Goal: Task Accomplishment & Management: Manage account settings

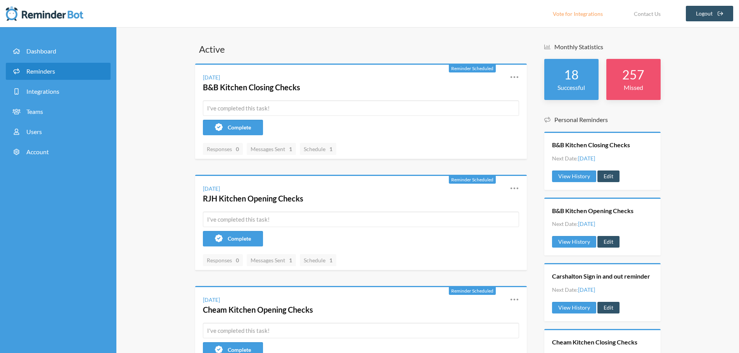
click at [38, 73] on span "Reminders" at bounding box center [40, 70] width 29 height 7
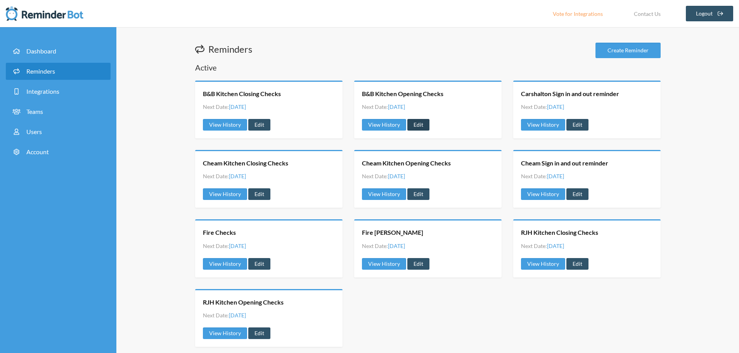
click at [422, 119] on link "Edit" at bounding box center [418, 125] width 22 height 12
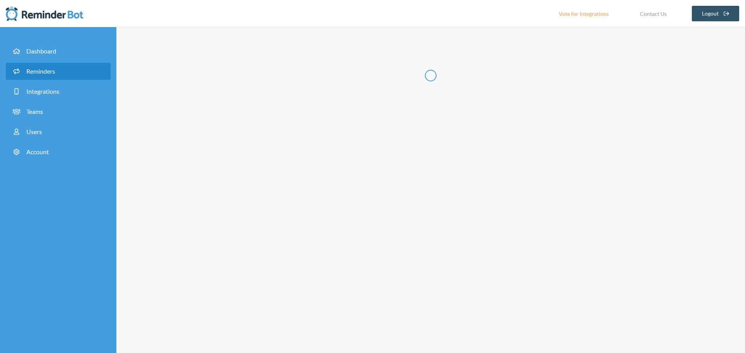
type input "B&B Kitchen Opening Checks"
select select "10:00:00"
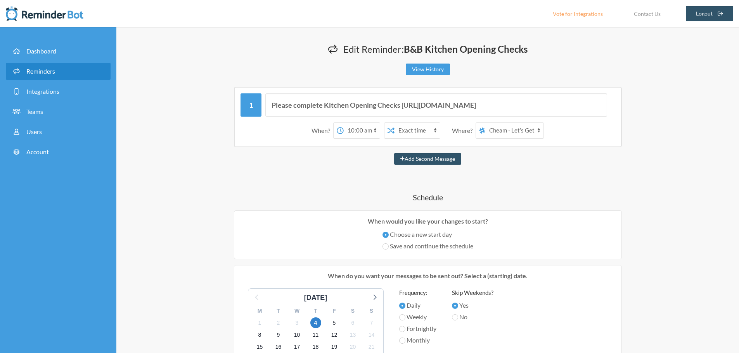
click at [537, 128] on select "Beans and Bloom Carshalton - Let's Get [PERSON_NAME] - Let’s Get Nickely Chief …" at bounding box center [514, 131] width 58 height 16
select select "spaces/AAAAGrDRHaU"
click at [486, 123] on select "Beans and Bloom Carshalton - Let's Get [PERSON_NAME] - Let’s Get Nickely Chief …" at bounding box center [514, 131] width 58 height 16
drag, startPoint x: 402, startPoint y: 106, endPoint x: 574, endPoint y: 98, distance: 172.4
click at [550, 105] on input "Please complete Kitchen Opening Checks [URL][DOMAIN_NAME]" at bounding box center [436, 104] width 342 height 23
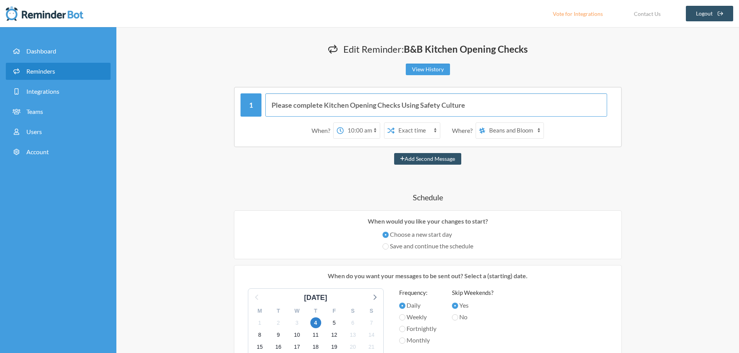
drag, startPoint x: 474, startPoint y: 103, endPoint x: 401, endPoint y: 106, distance: 73.4
click at [401, 106] on input "Please complete Kitchen Opening Checks Using Safety Culture" at bounding box center [436, 104] width 342 height 23
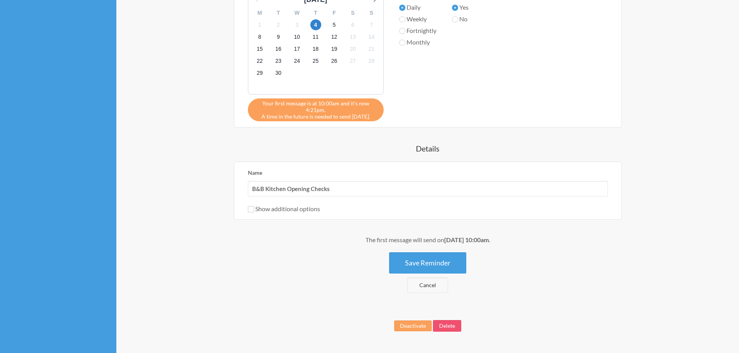
scroll to position [310, 0]
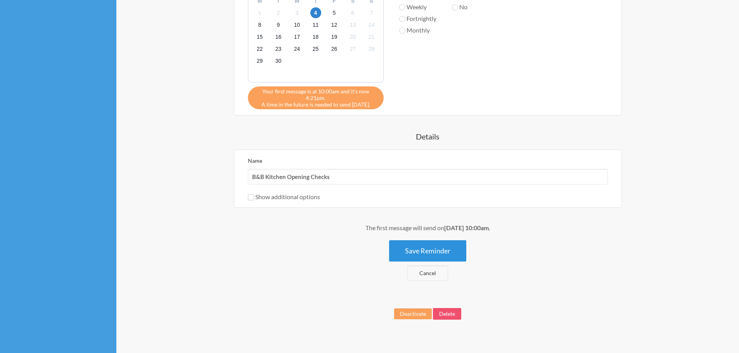
type input "Please complete Kitchen Opening Checks Using Safety Culture"
click at [428, 249] on button "Save Reminder" at bounding box center [427, 250] width 77 height 21
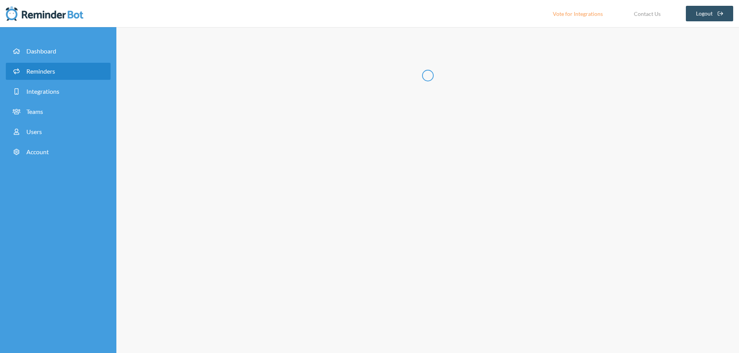
scroll to position [0, 0]
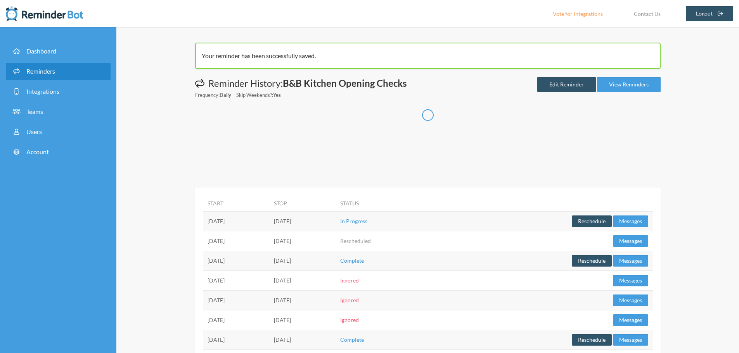
click at [39, 70] on span "Reminders" at bounding box center [40, 70] width 29 height 7
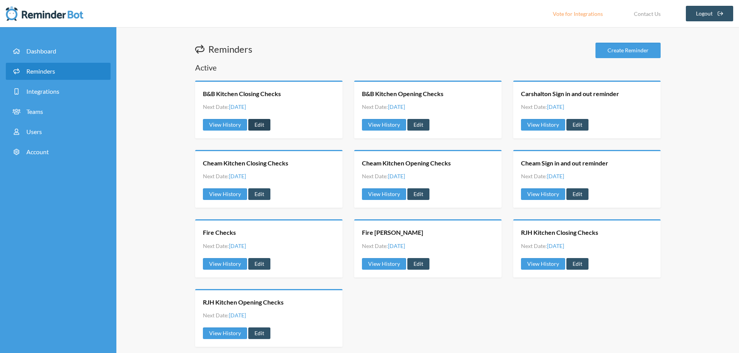
click at [257, 126] on link "Edit" at bounding box center [259, 125] width 22 height 12
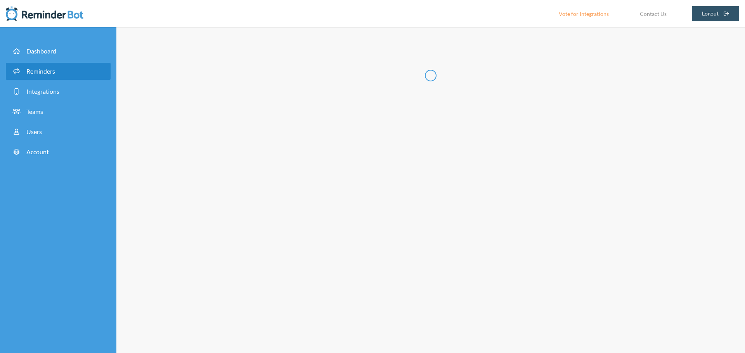
type input "B&B Kitchen Closing Checks"
select select "16:00:00"
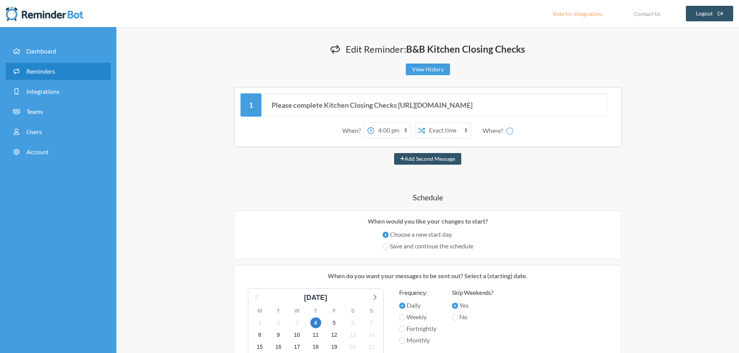
select select "spaces/AAAAet5_1ag"
drag, startPoint x: 398, startPoint y: 104, endPoint x: 608, endPoint y: 103, distance: 210.2
click at [608, 103] on div "Please complete Kitchen Closing Checks [URL][DOMAIN_NAME]" at bounding box center [427, 104] width 375 height 23
paste input "Using Safety Culture"
type input "Please complete Kitchen Closing Checks Using Safety Culture"
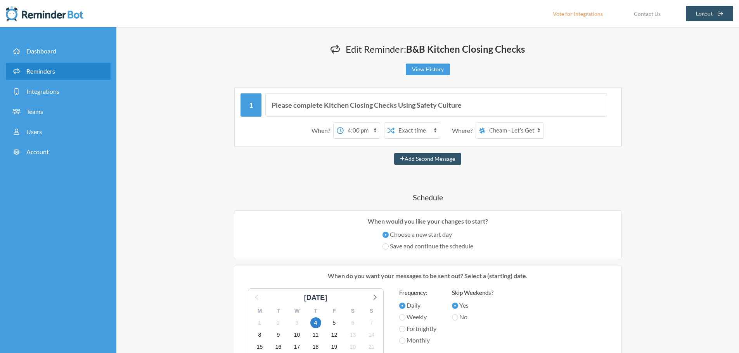
click at [504, 128] on select "Beans and Bloom Carshalton - Let's Get [PERSON_NAME] - Let’s Get Nickely Chief …" at bounding box center [514, 131] width 58 height 16
select select "spaces/AAAAGrDRHaU"
click at [486, 123] on select "Beans and Bloom Carshalton - Let's Get [PERSON_NAME] - Let’s Get Nickely Chief …" at bounding box center [514, 131] width 58 height 16
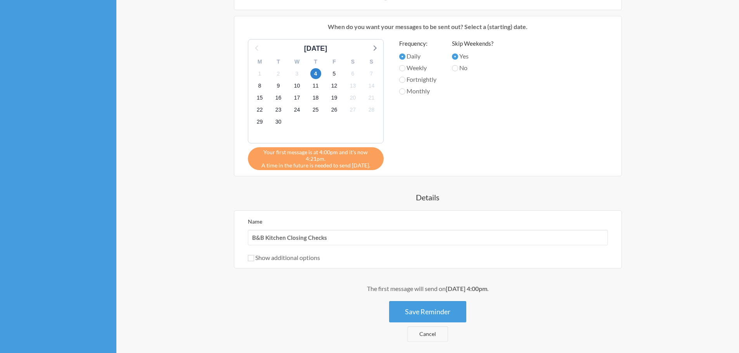
scroll to position [271, 0]
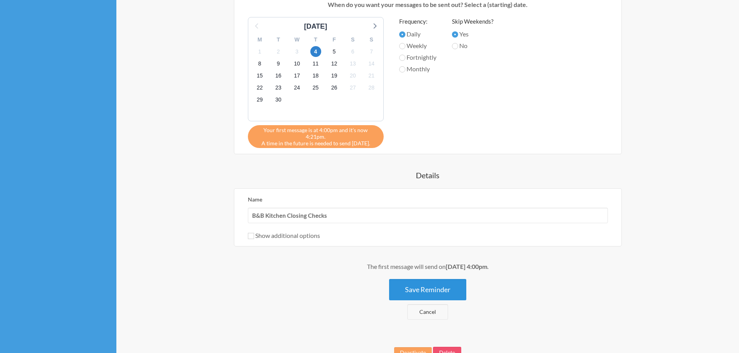
click at [430, 287] on button "Save Reminder" at bounding box center [427, 289] width 77 height 21
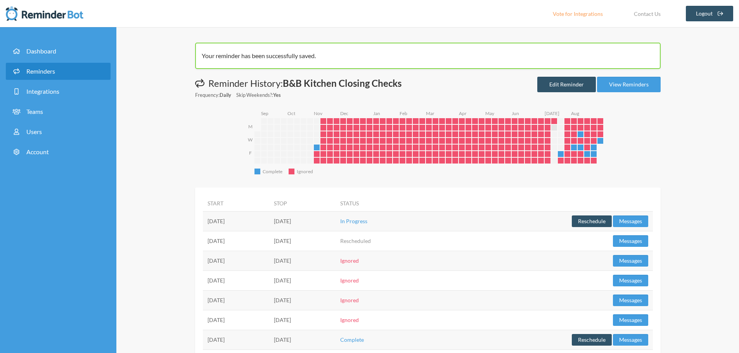
click at [42, 73] on span "Reminders" at bounding box center [40, 70] width 29 height 7
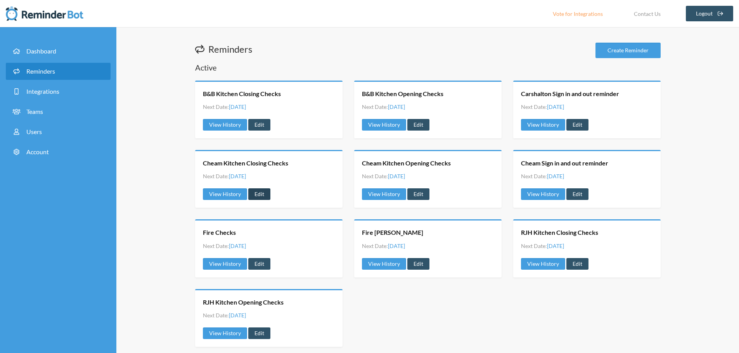
click at [259, 191] on link "Edit" at bounding box center [259, 194] width 22 height 12
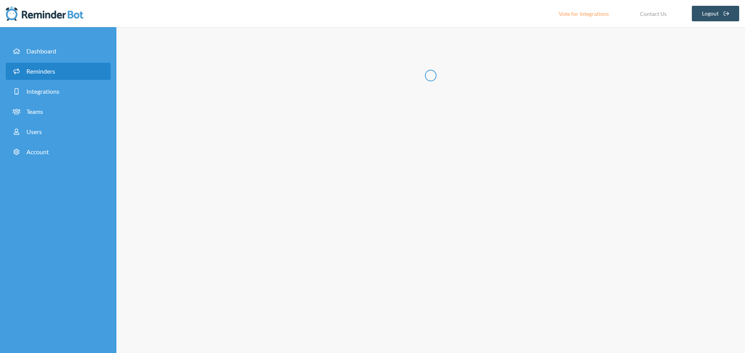
type input "Cheam Kitchen Closing Checks"
select select "17:15:00"
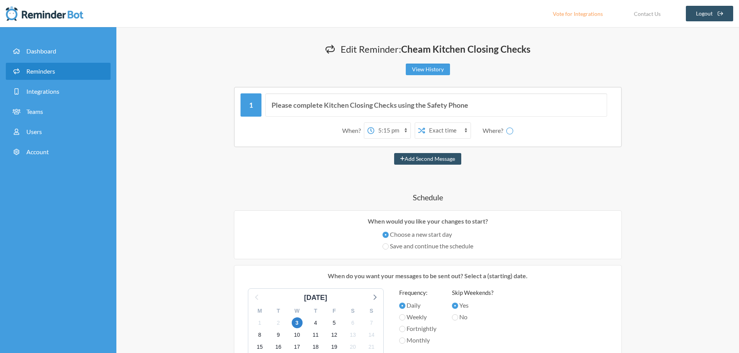
select select "spaces/AAAAet5_1ag"
